Goal: Information Seeking & Learning: Learn about a topic

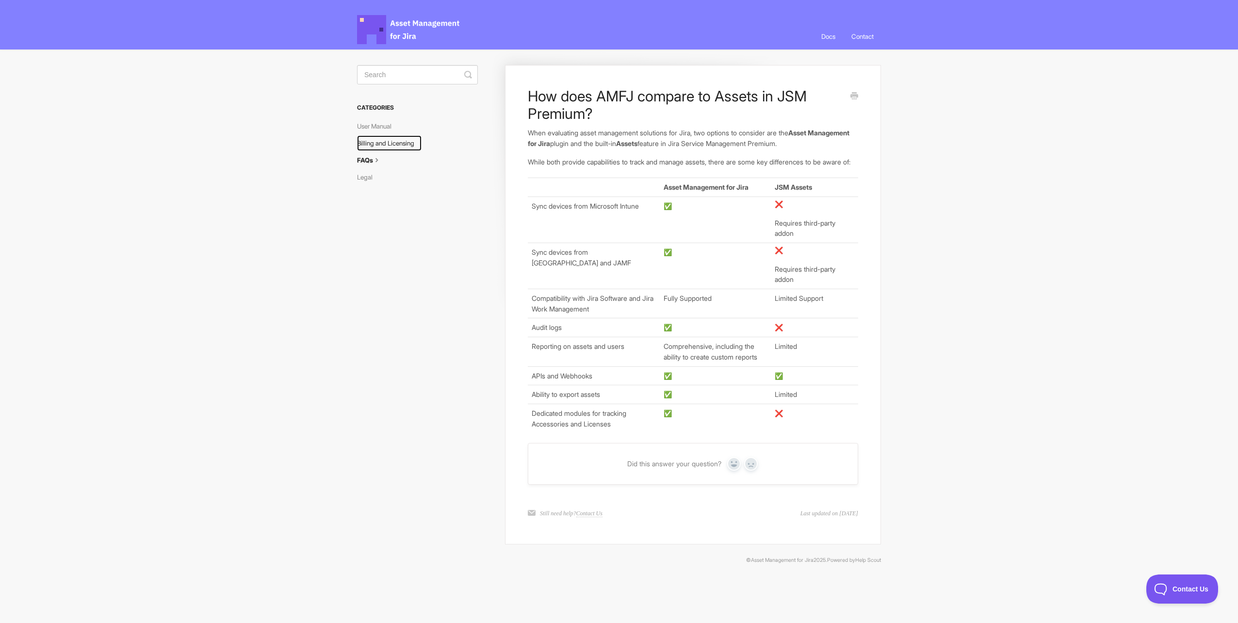
click at [386, 145] on link "Billing and Licensing" at bounding box center [389, 143] width 65 height 16
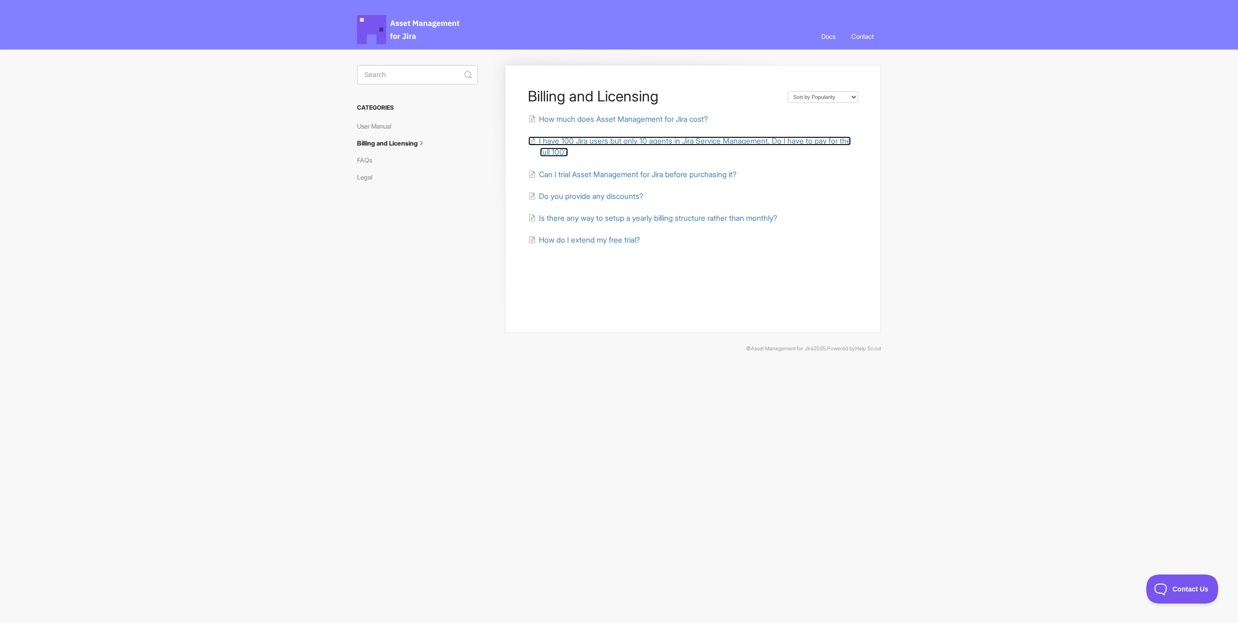
click at [643, 144] on span "I have 100 Jira users but only 10 agents in Jira Service Management. Do I have …" at bounding box center [695, 146] width 312 height 20
